Goal: Information Seeking & Learning: Learn about a topic

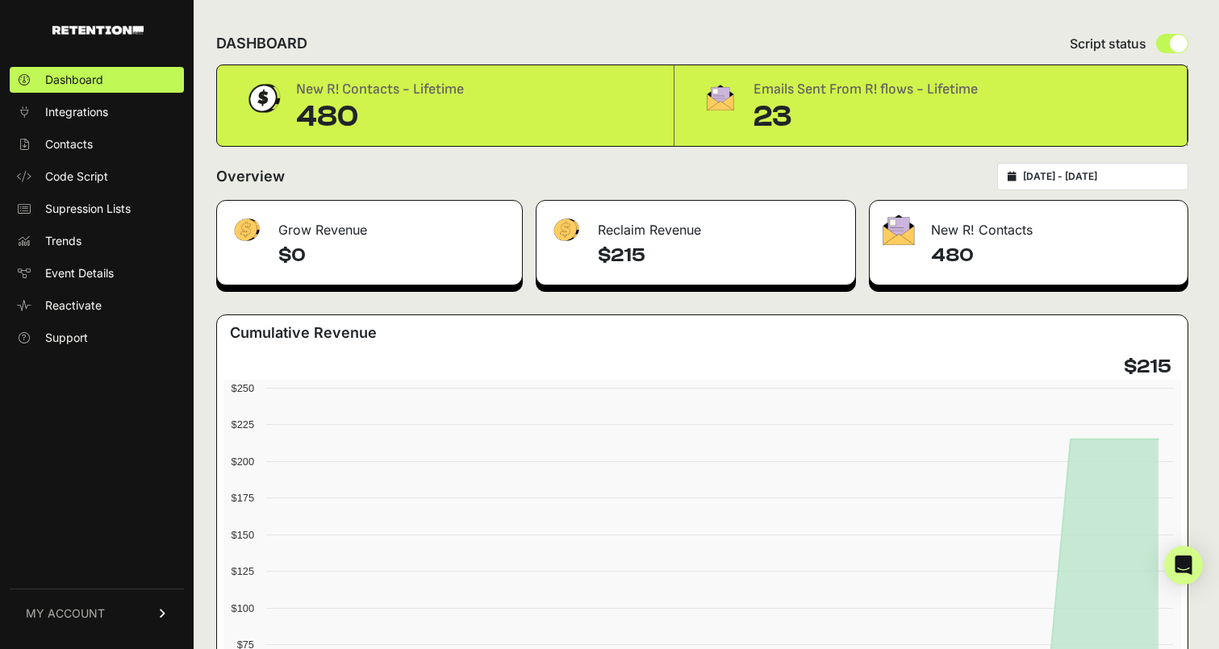
click at [777, 132] on div "23" at bounding box center [865, 117] width 224 height 32
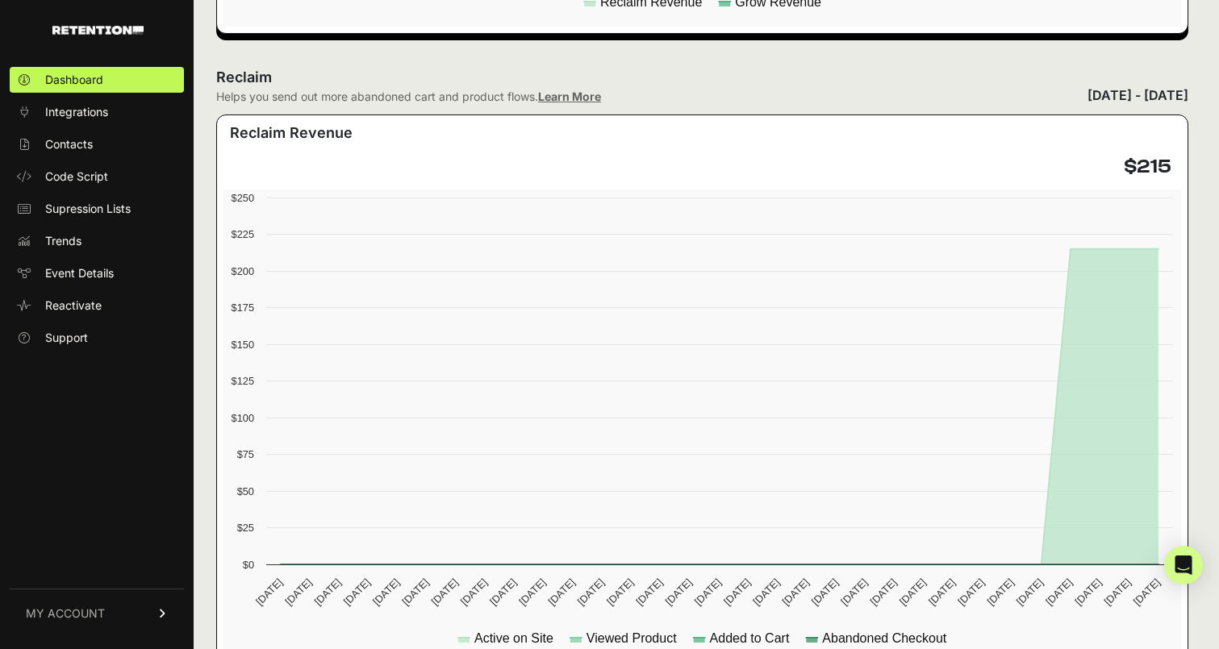
scroll to position [830, 0]
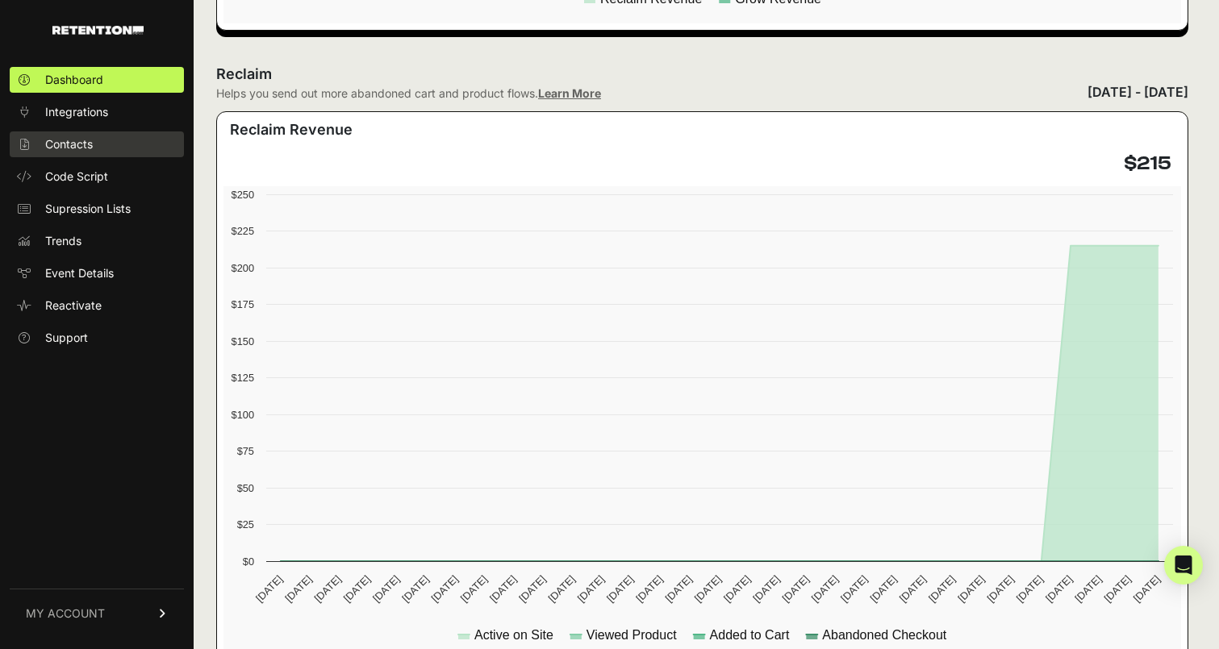
click at [122, 147] on link "Contacts" at bounding box center [97, 144] width 174 height 26
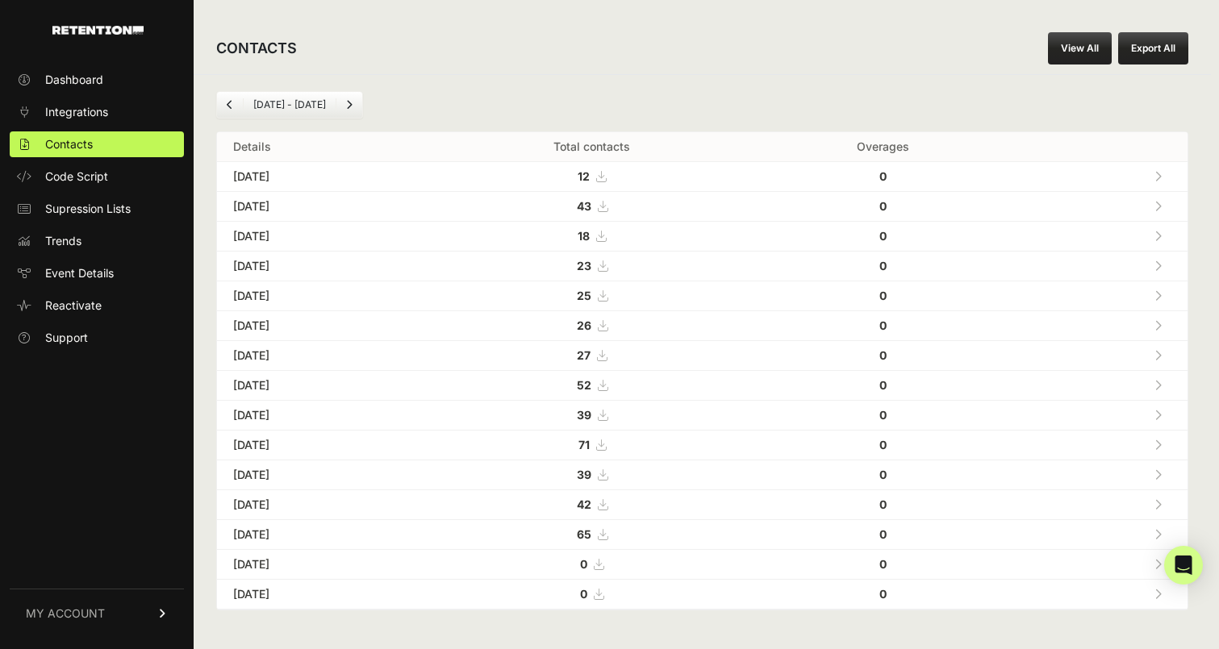
click at [1164, 205] on link at bounding box center [1157, 206] width 27 height 33
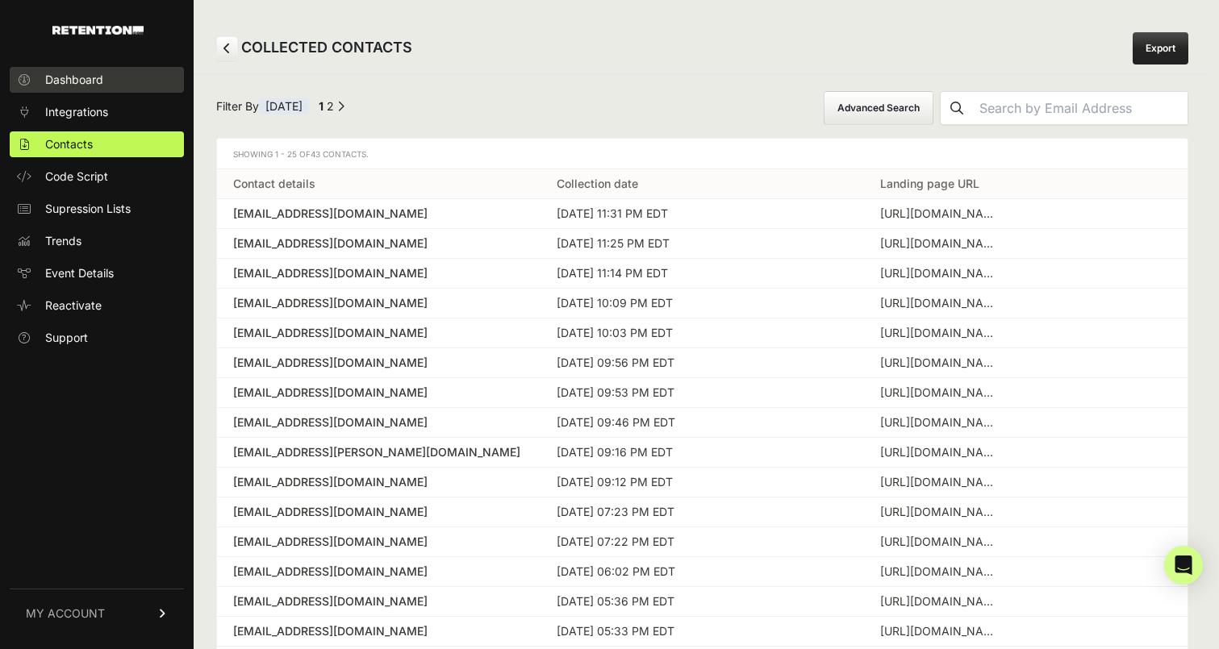
click at [85, 83] on span "Dashboard" at bounding box center [74, 80] width 58 height 16
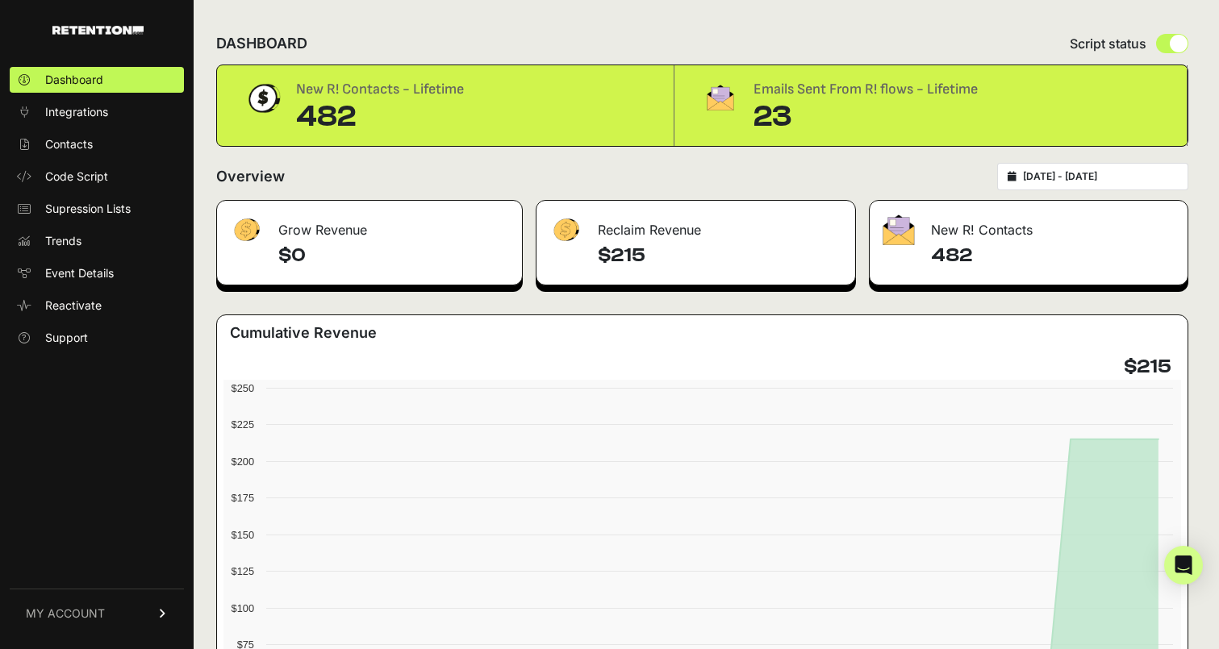
click at [773, 122] on div "23" at bounding box center [865, 117] width 224 height 32
click at [61, 114] on span "Integrations" at bounding box center [76, 112] width 63 height 16
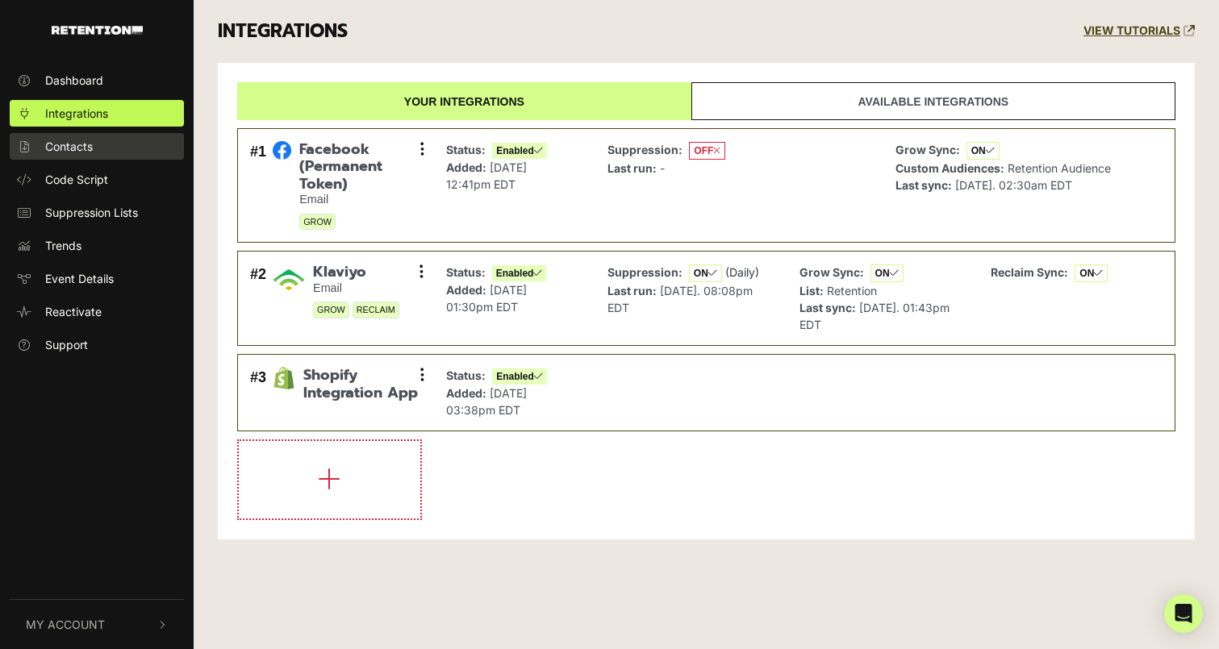
click at [86, 158] on link "Contacts" at bounding box center [97, 146] width 174 height 27
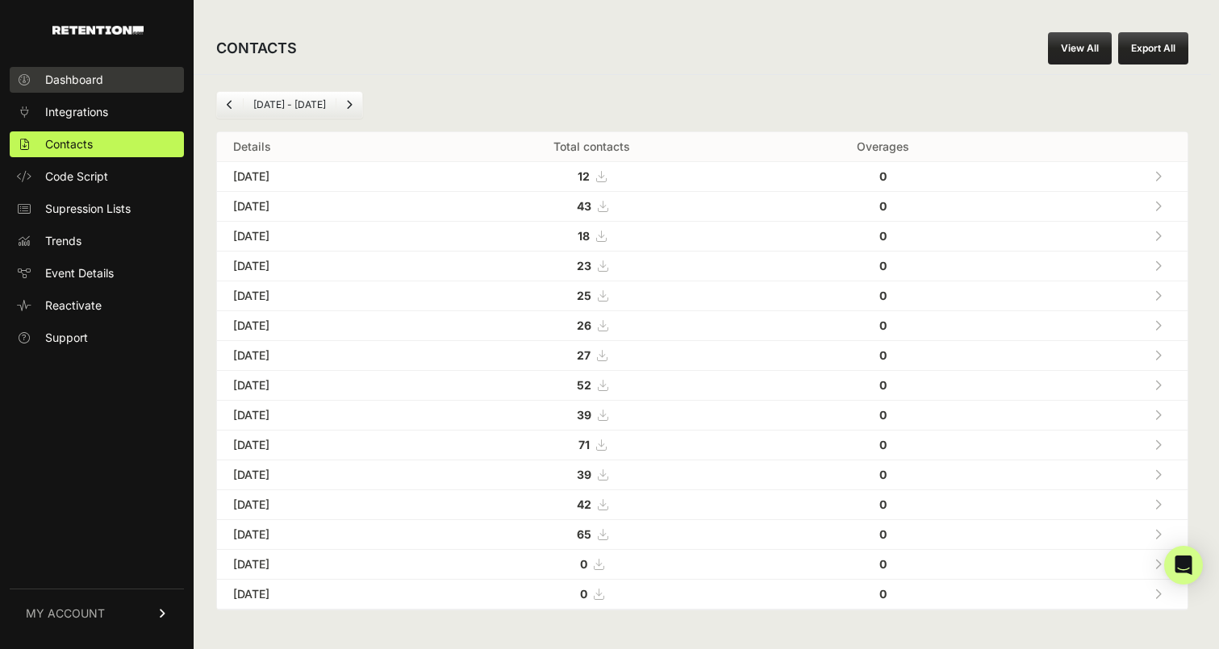
click at [92, 79] on span "Dashboard" at bounding box center [74, 80] width 58 height 16
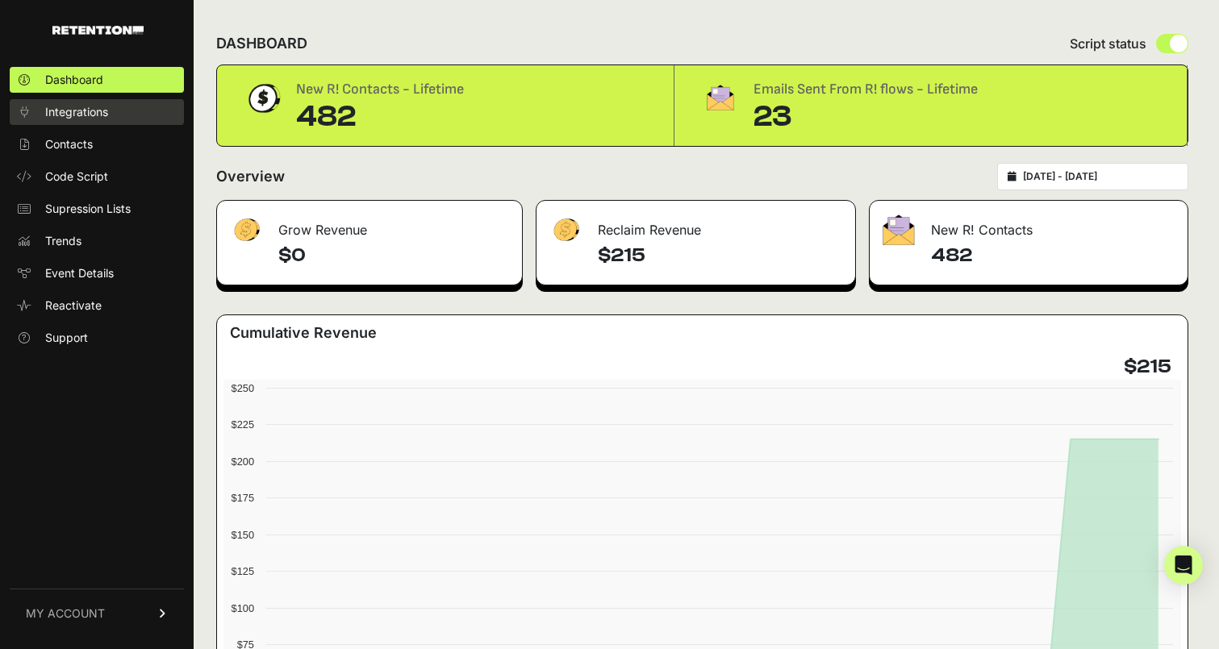
click at [88, 117] on span "Integrations" at bounding box center [76, 112] width 63 height 16
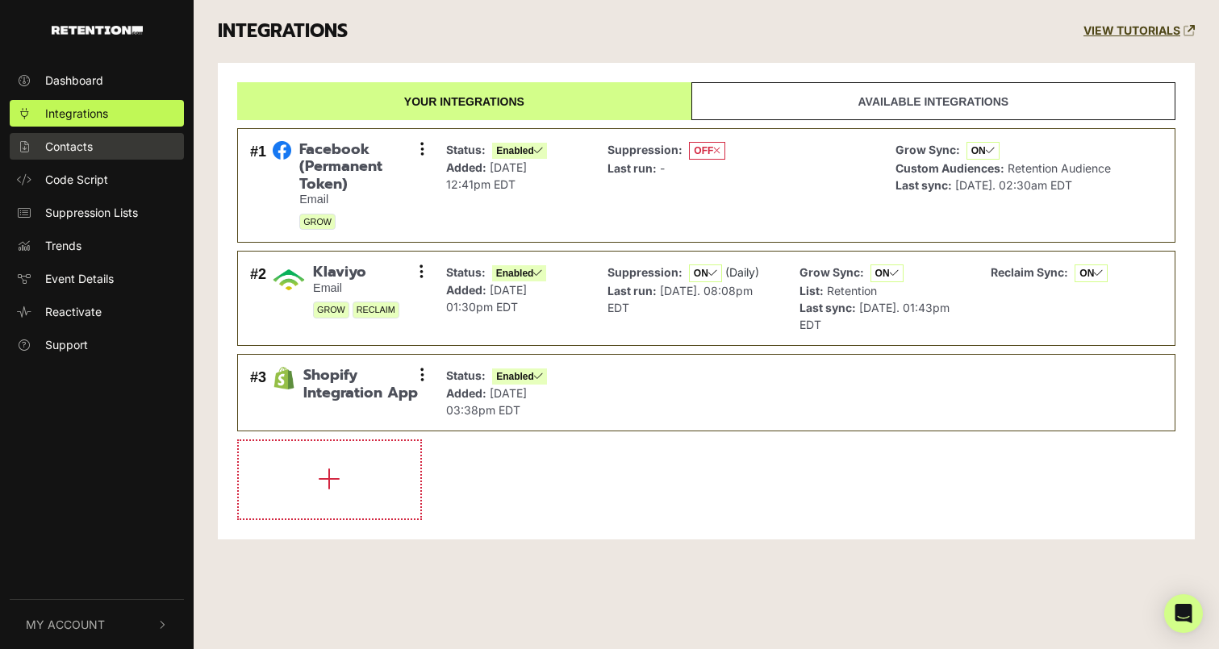
click at [94, 142] on link "Contacts" at bounding box center [97, 146] width 174 height 27
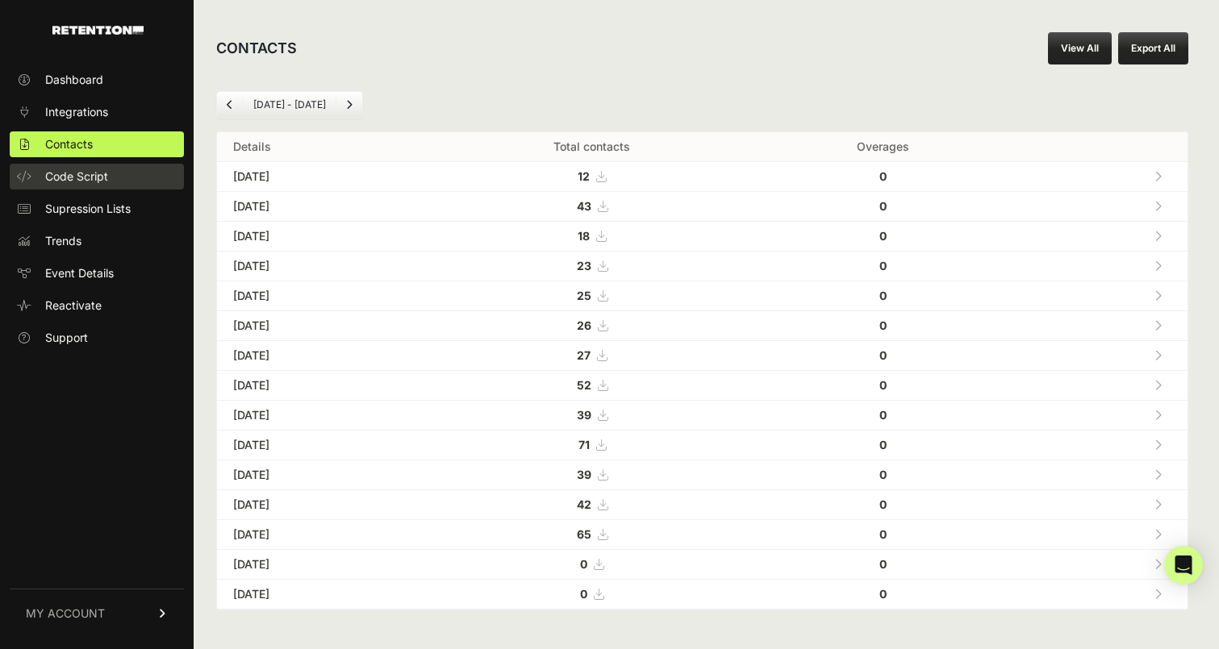
click at [99, 172] on span "Code Script" at bounding box center [76, 177] width 63 height 16
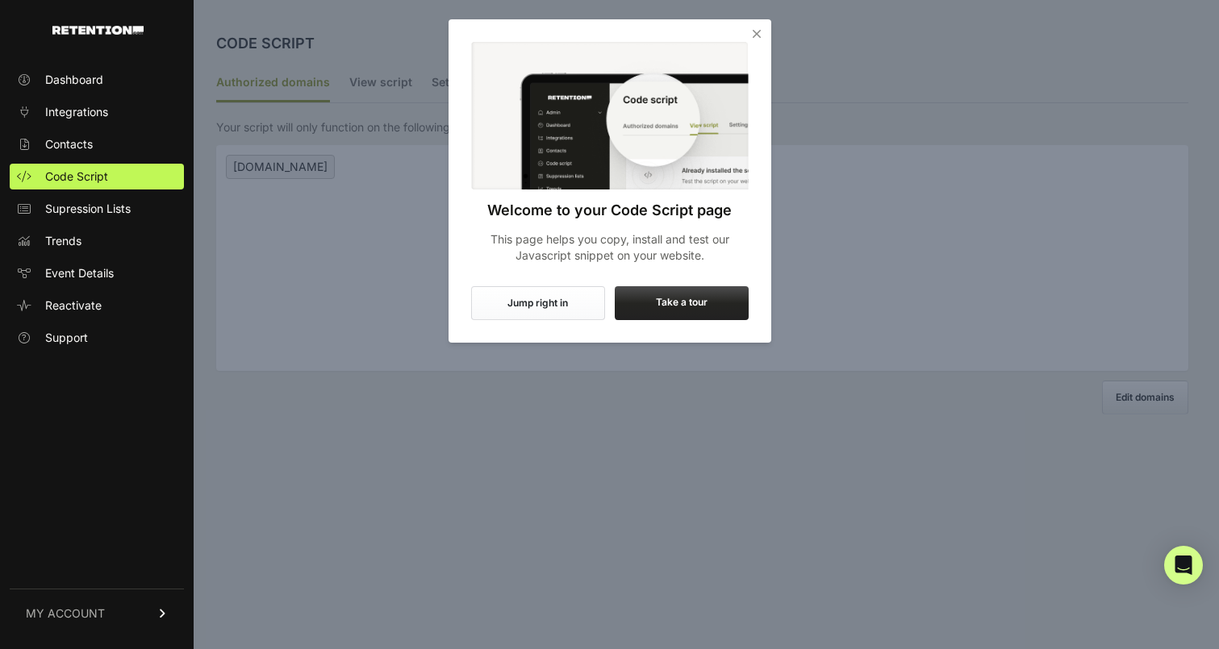
click at [752, 36] on icon "Close" at bounding box center [756, 34] width 16 height 16
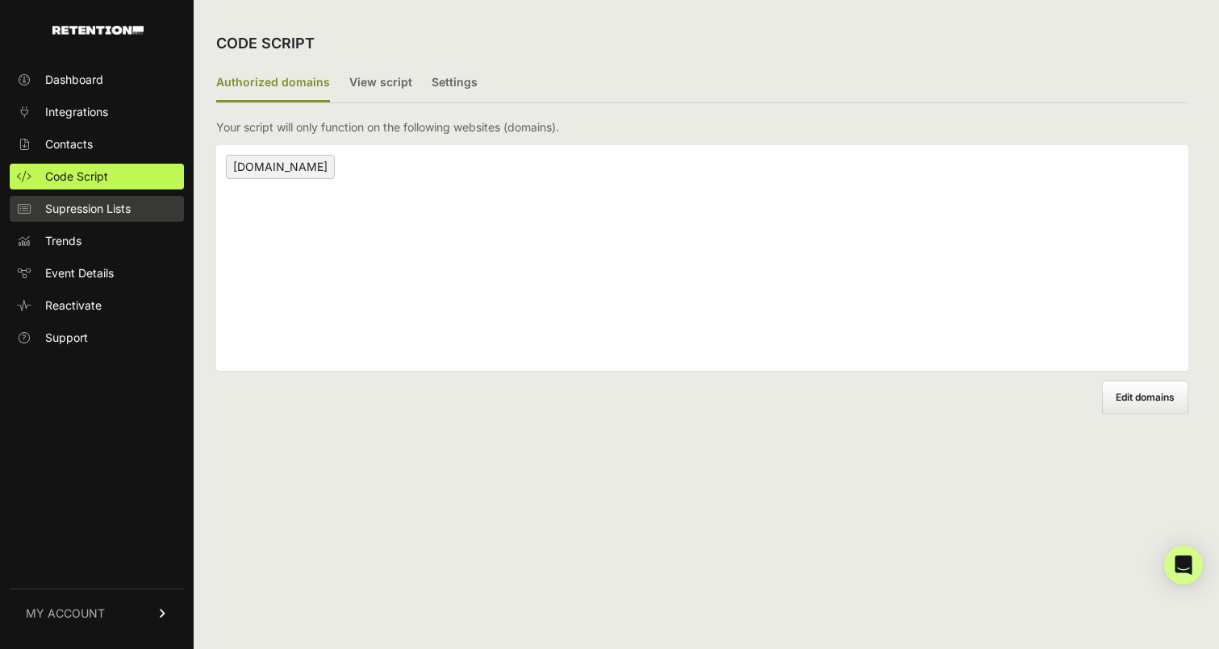
click at [98, 216] on span "Supression Lists" at bounding box center [87, 209] width 85 height 16
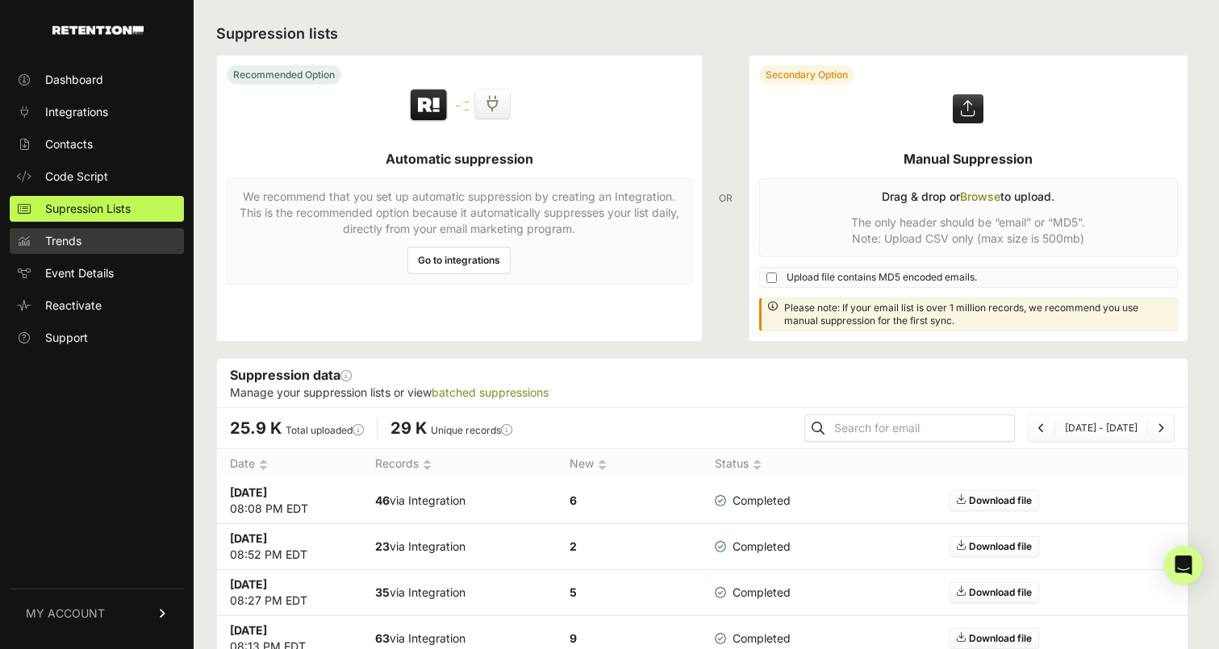
click at [100, 248] on link "Trends" at bounding box center [97, 241] width 174 height 26
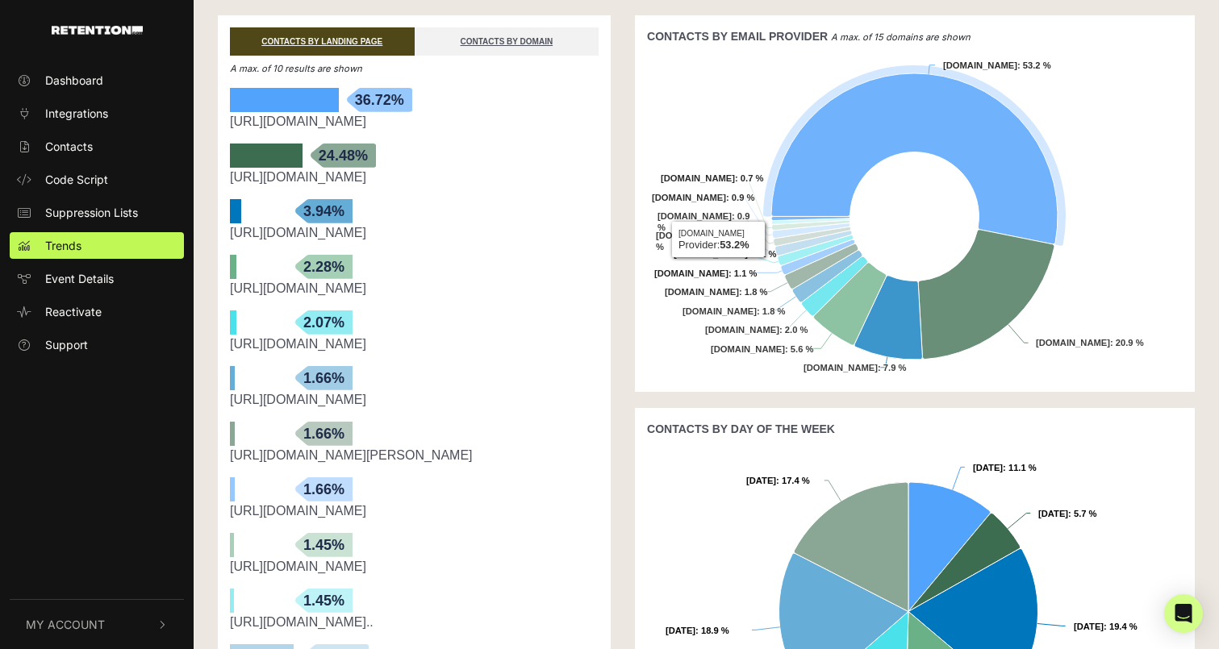
scroll to position [361, 0]
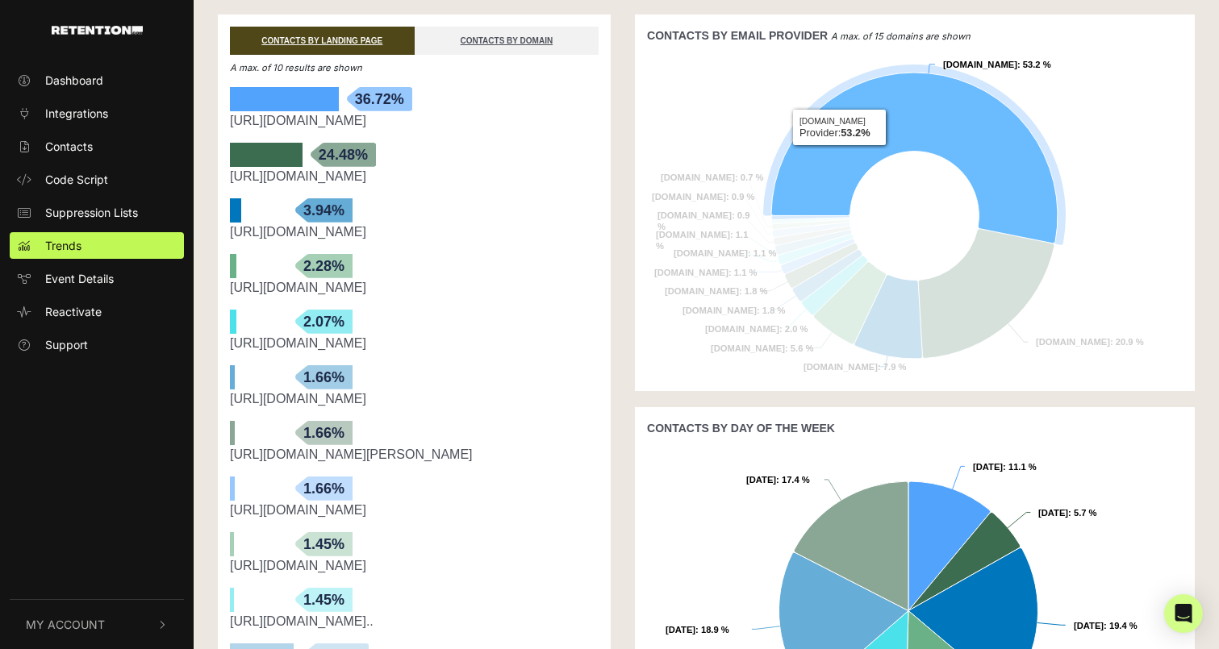
click at [840, 156] on icon at bounding box center [914, 158] width 286 height 171
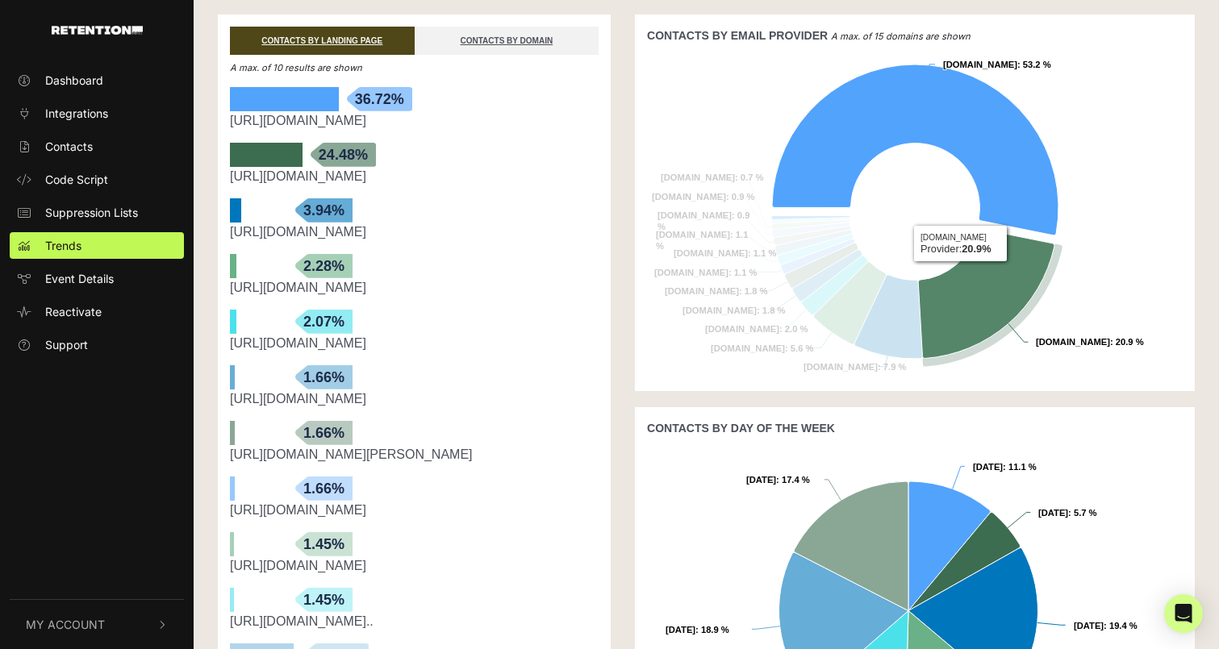
click at [971, 275] on icon at bounding box center [986, 294] width 136 height 130
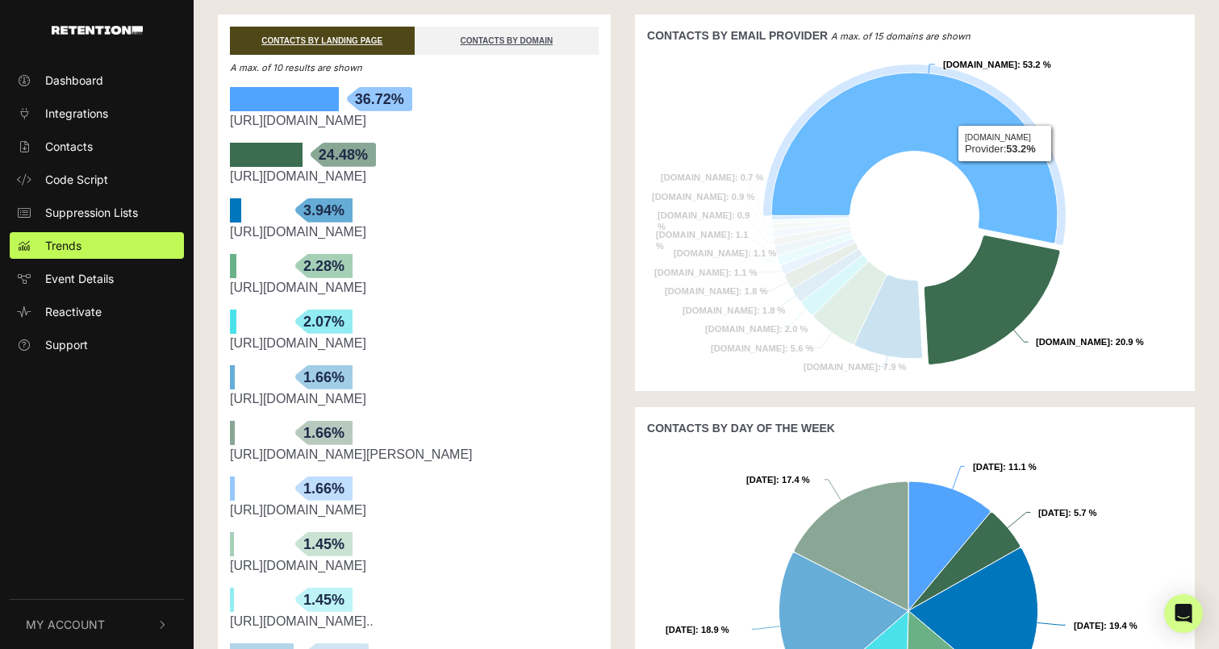
click at [1007, 173] on icon at bounding box center [914, 158] width 286 height 171
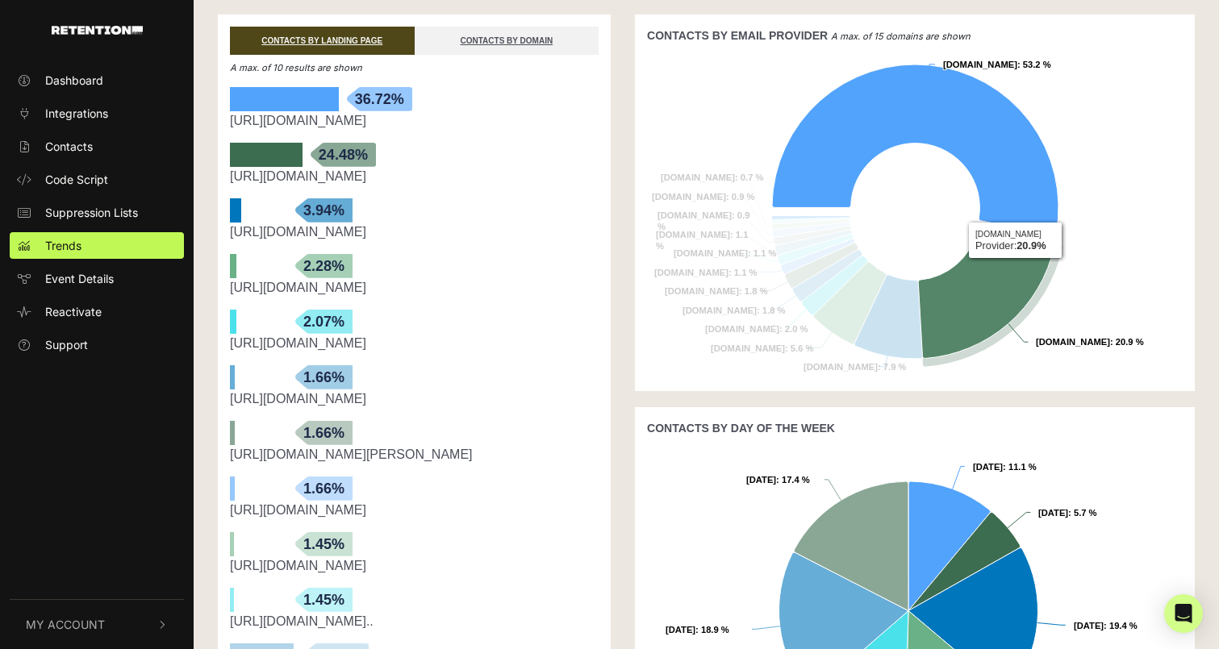
click at [1017, 284] on icon at bounding box center [986, 294] width 136 height 130
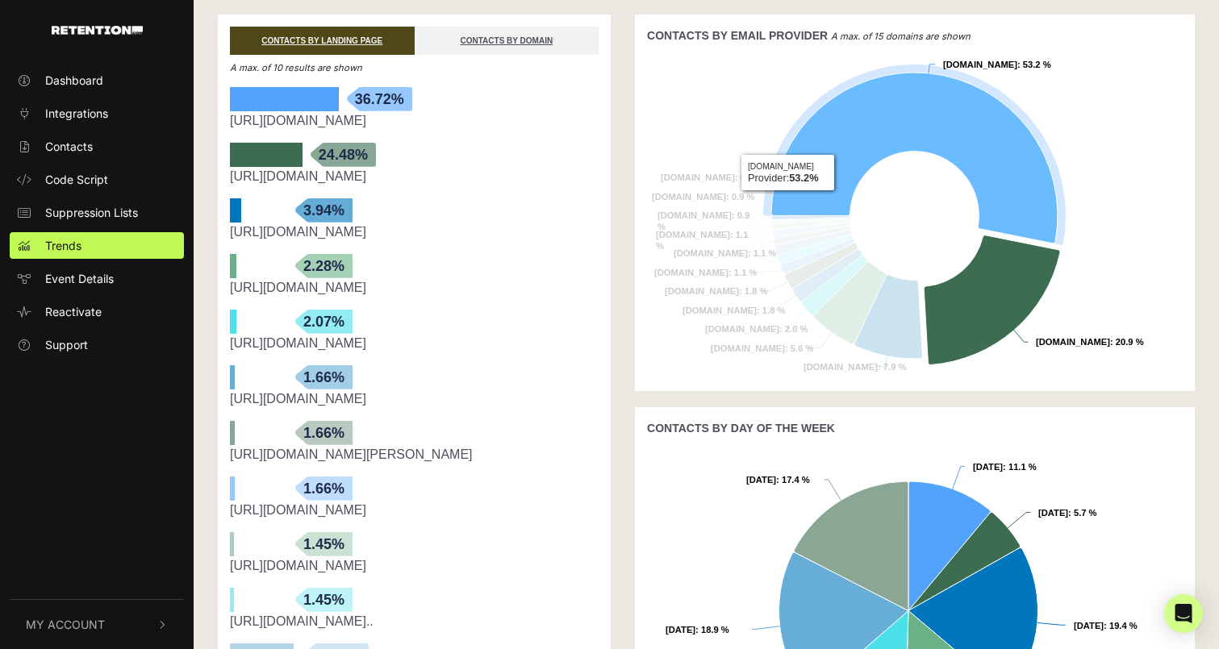
click at [813, 182] on icon at bounding box center [914, 158] width 286 height 171
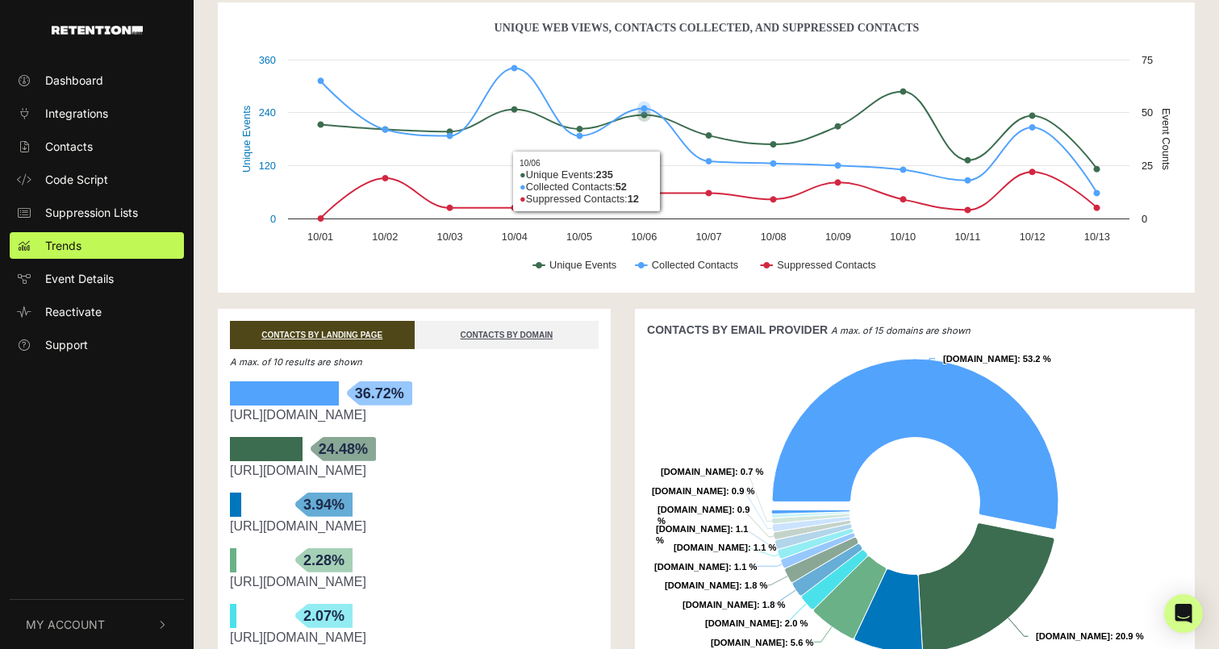
scroll to position [0, 0]
